Goal: Task Accomplishment & Management: Manage account settings

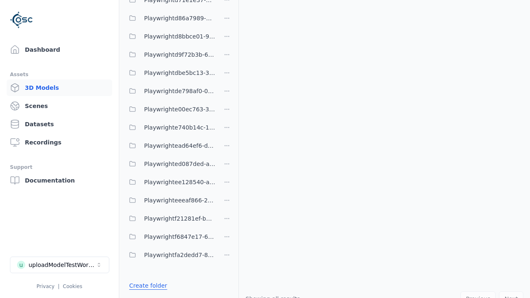
click at [146, 286] on link "Create folder" at bounding box center [148, 286] width 38 height 8
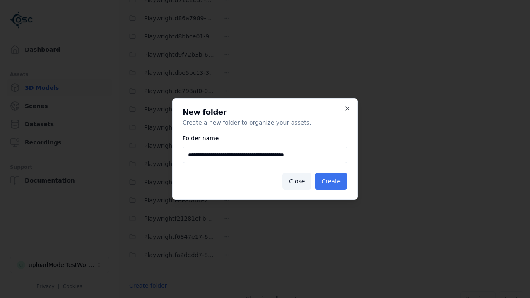
type input "**********"
click at [332, 181] on button "Create" at bounding box center [331, 181] width 33 height 17
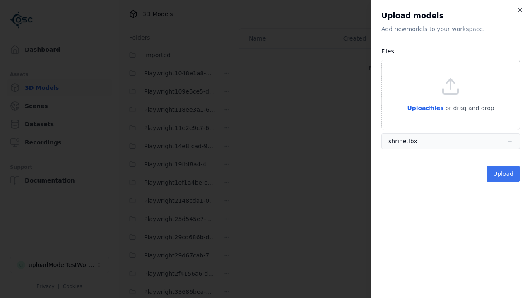
click at [504, 174] on button "Upload" at bounding box center [504, 174] width 34 height 17
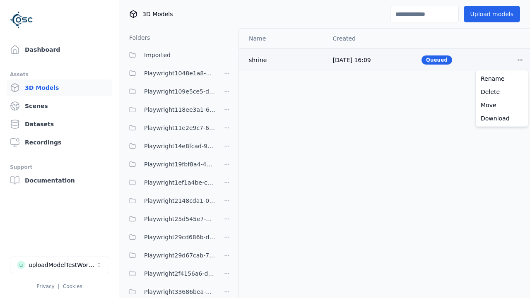
click at [520, 60] on html "Support Dashboard Assets 3D Models Scenes Datasets Recordings Support Documenta…" at bounding box center [265, 149] width 530 height 298
click at [502, 92] on div "Delete" at bounding box center [501, 91] width 49 height 13
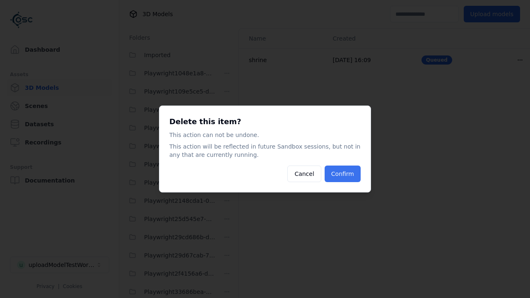
click at [344, 174] on button "Confirm" at bounding box center [343, 174] width 36 height 17
